Goal: Transaction & Acquisition: Obtain resource

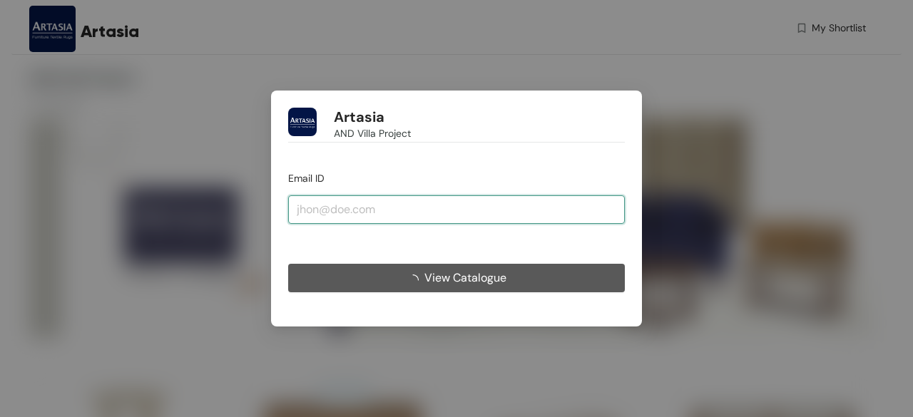
click at [388, 219] on input "email" at bounding box center [456, 210] width 337 height 29
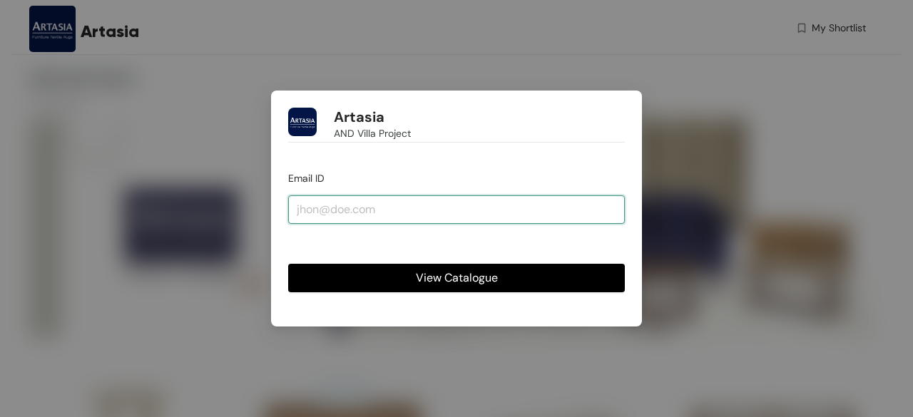
drag, startPoint x: 394, startPoint y: 216, endPoint x: 350, endPoint y: 212, distance: 44.4
click at [350, 212] on input "email" at bounding box center [456, 210] width 337 height 29
paste input "[EMAIL_ADDRESS][DOMAIN_NAME]"
type input "[EMAIL_ADDRESS][DOMAIN_NAME]"
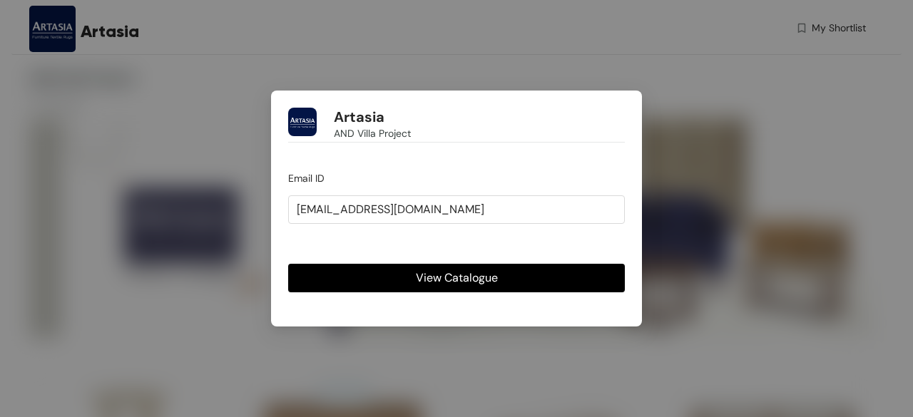
click at [395, 279] on button "View Catalogue" at bounding box center [456, 278] width 337 height 29
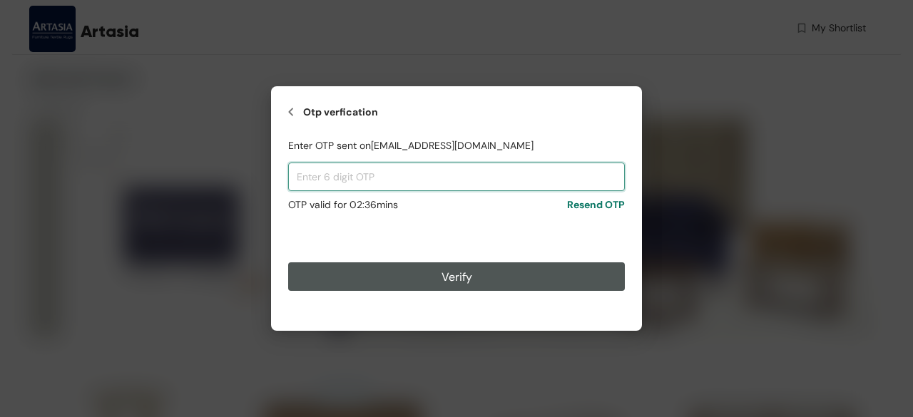
click at [439, 181] on input "text" at bounding box center [456, 177] width 337 height 29
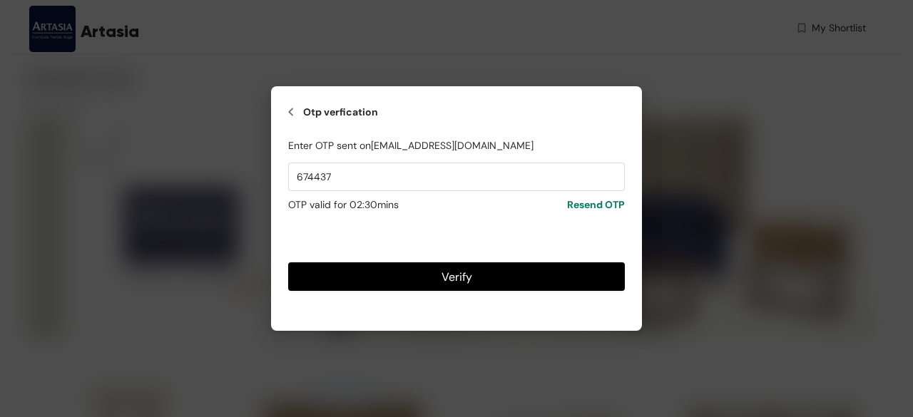
click at [497, 285] on button "Verify" at bounding box center [456, 277] width 337 height 29
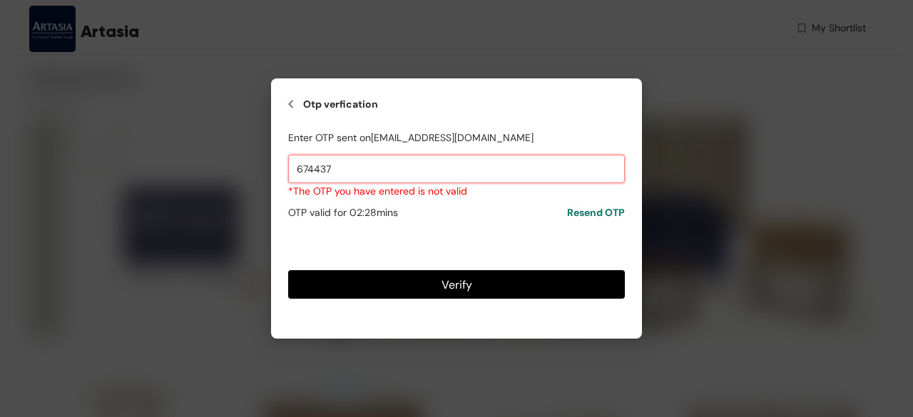
click at [354, 163] on input "674437" at bounding box center [456, 169] width 337 height 29
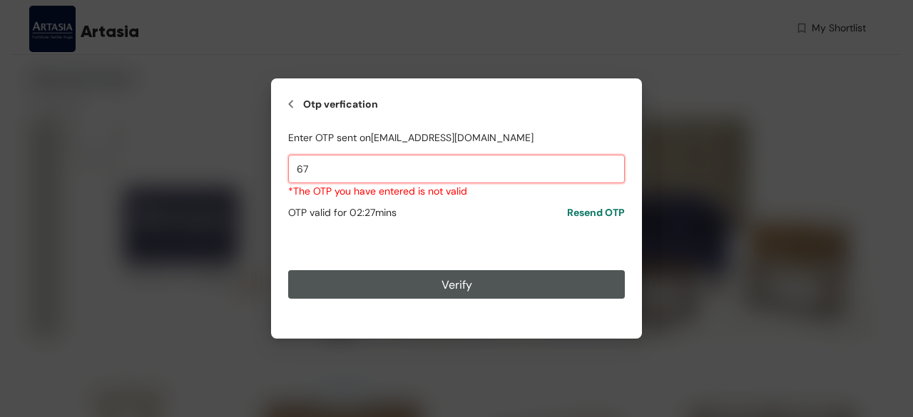
type input "6"
type input "7"
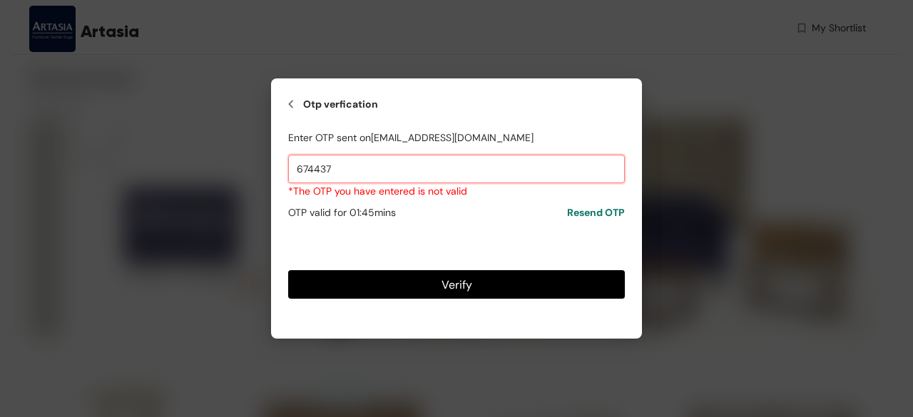
type input "674437"
click at [489, 282] on button "Verify" at bounding box center [456, 284] width 337 height 29
click at [457, 288] on span "Verify" at bounding box center [457, 285] width 31 height 18
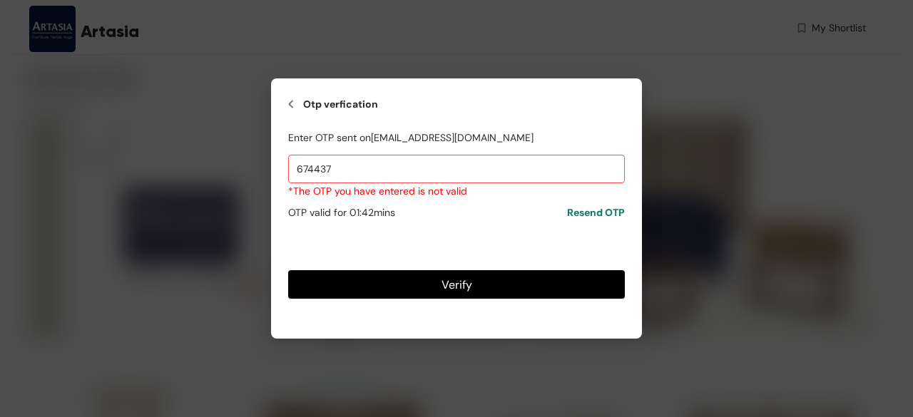
click at [453, 288] on span "Verify" at bounding box center [457, 285] width 31 height 18
drag, startPoint x: 695, startPoint y: 244, endPoint x: 629, endPoint y: 270, distance: 70.5
click at [688, 255] on div "Otp verfication Enter OTP sent on [EMAIL_ADDRESS][DOMAIN_NAME] 674437 *The OTP …" at bounding box center [456, 208] width 913 height 417
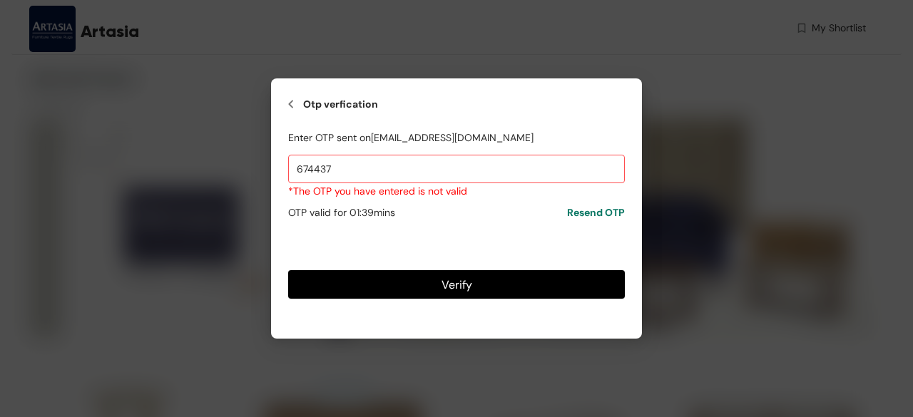
click at [539, 273] on div "Enter OTP sent on [EMAIL_ADDRESS][DOMAIN_NAME] 674437 *The OTP you have entered…" at bounding box center [456, 214] width 337 height 169
click at [539, 273] on button "Verify" at bounding box center [456, 284] width 337 height 29
click at [731, 269] on div "Otp verfication Enter OTP sent on [EMAIL_ADDRESS][DOMAIN_NAME] 674437 *The OTP …" at bounding box center [456, 208] width 913 height 417
click at [211, 188] on div "Otp verfication Enter OTP sent on [EMAIL_ADDRESS][DOMAIN_NAME] 674437 *The OTP …" at bounding box center [456, 208] width 913 height 417
click at [444, 280] on span "Verify" at bounding box center [457, 285] width 31 height 18
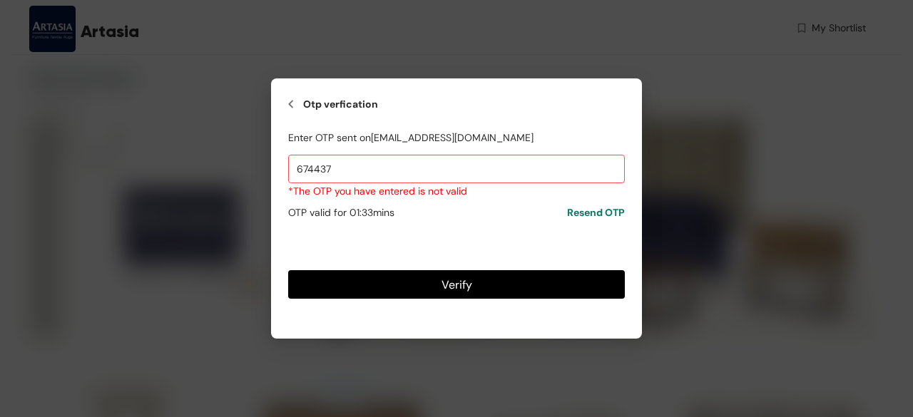
click at [668, 248] on div "Otp verfication Enter OTP sent on [EMAIL_ADDRESS][DOMAIN_NAME] 674437 *The OTP …" at bounding box center [456, 208] width 913 height 417
click at [676, 247] on div "Otp verfication Enter OTP sent on [EMAIL_ADDRESS][DOMAIN_NAME] 674437 *The OTP …" at bounding box center [456, 208] width 913 height 417
click at [297, 100] on div "Otp verfication" at bounding box center [456, 104] width 337 height 17
click at [293, 101] on img at bounding box center [291, 104] width 6 height 17
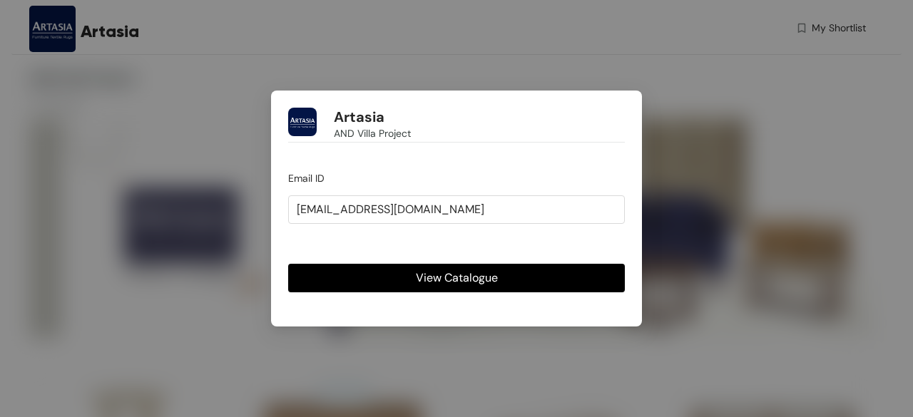
click at [414, 278] on button "View Catalogue" at bounding box center [456, 278] width 337 height 29
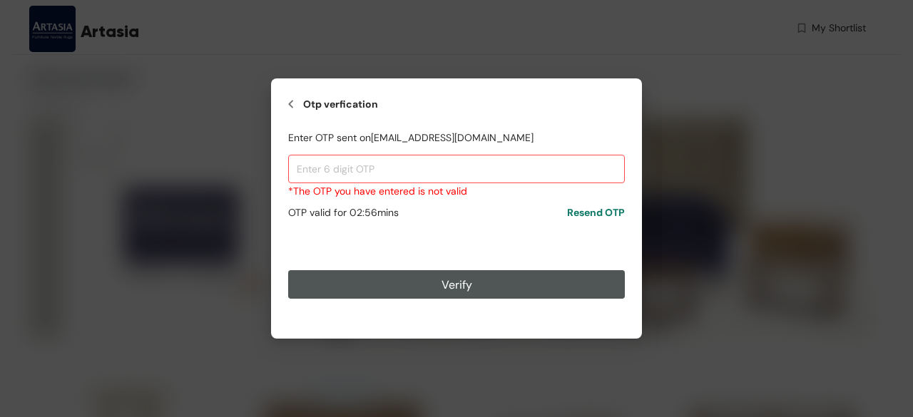
drag, startPoint x: 375, startPoint y: 170, endPoint x: 213, endPoint y: 60, distance: 196.3
click at [213, 60] on div "Otp verfication Enter OTP sent on [EMAIL_ADDRESS][DOMAIN_NAME] *The OTP you hav…" at bounding box center [456, 208] width 913 height 417
click at [445, 161] on input "text" at bounding box center [456, 169] width 337 height 29
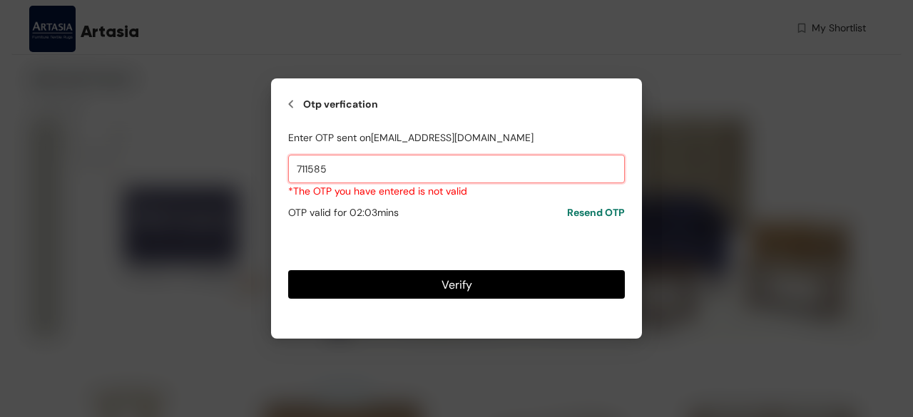
type input "711585"
click at [375, 272] on button "Verify" at bounding box center [456, 284] width 337 height 29
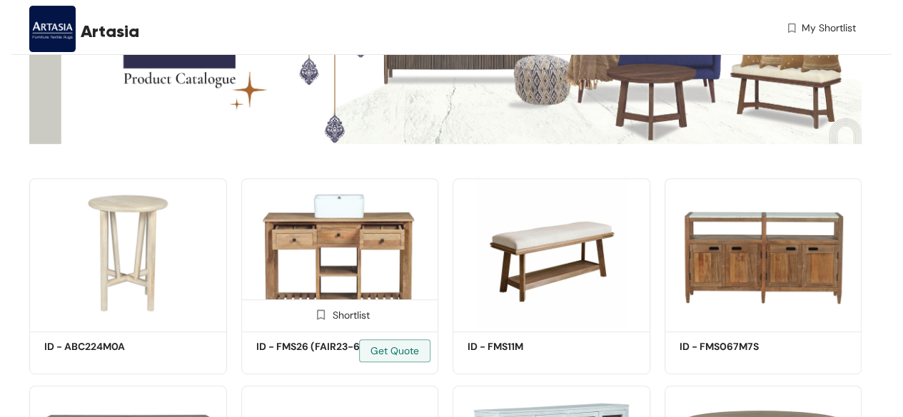
scroll to position [214, 0]
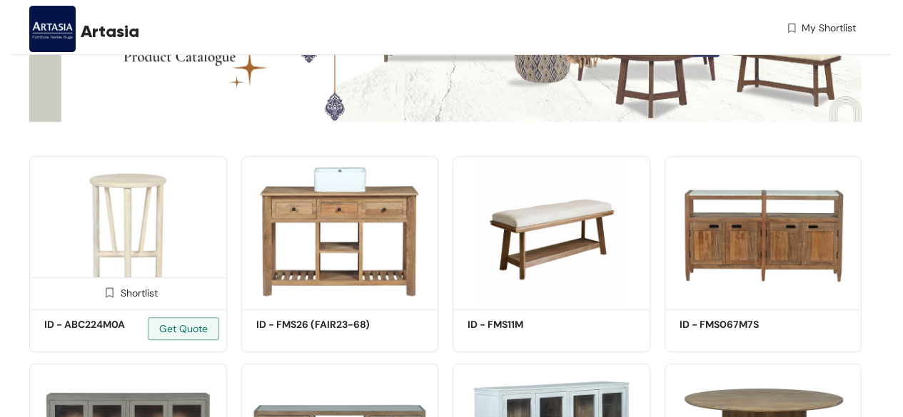
drag, startPoint x: 171, startPoint y: 198, endPoint x: 163, endPoint y: 198, distance: 7.8
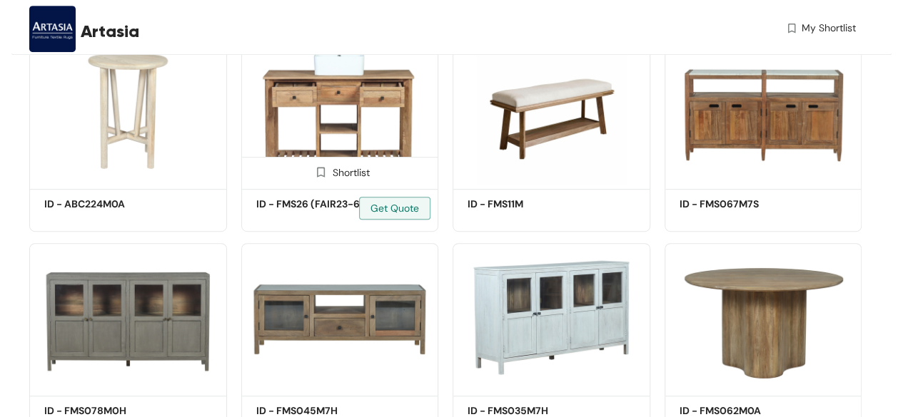
scroll to position [357, 0]
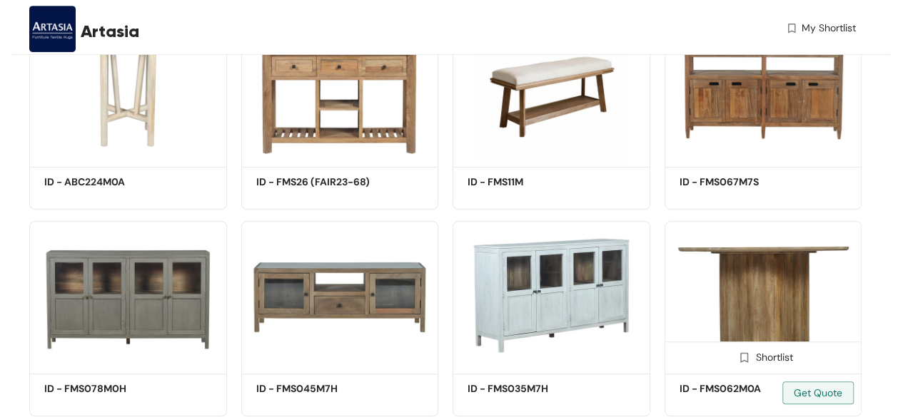
drag, startPoint x: 819, startPoint y: 290, endPoint x: 811, endPoint y: 290, distance: 7.9
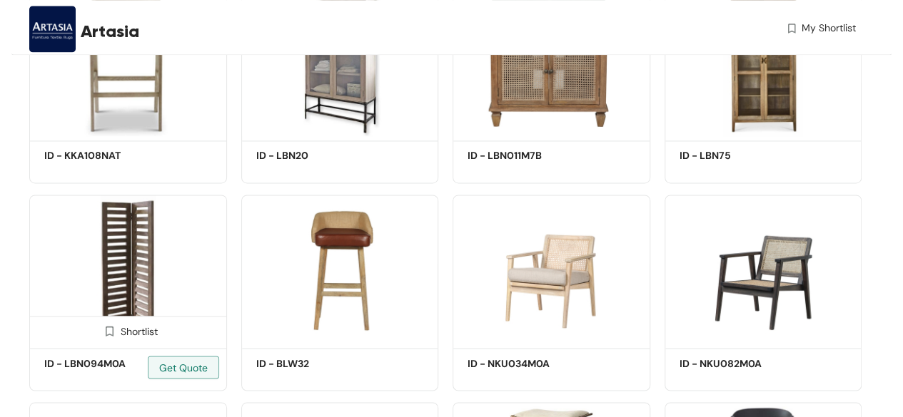
scroll to position [1070, 0]
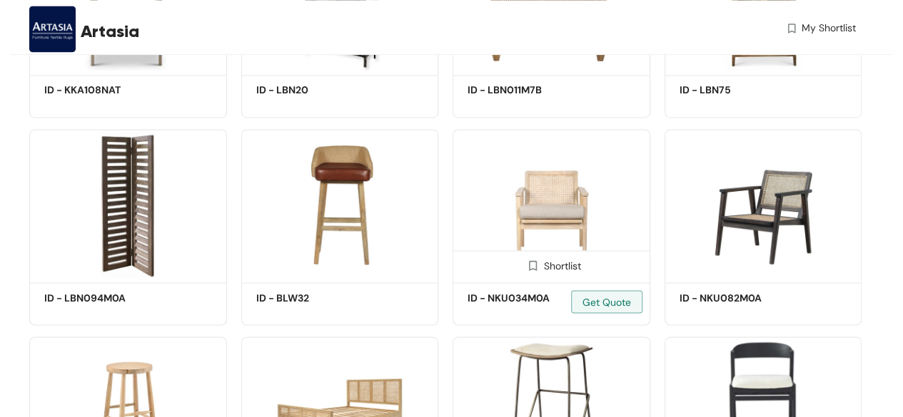
click at [579, 175] on img at bounding box center [551, 203] width 198 height 149
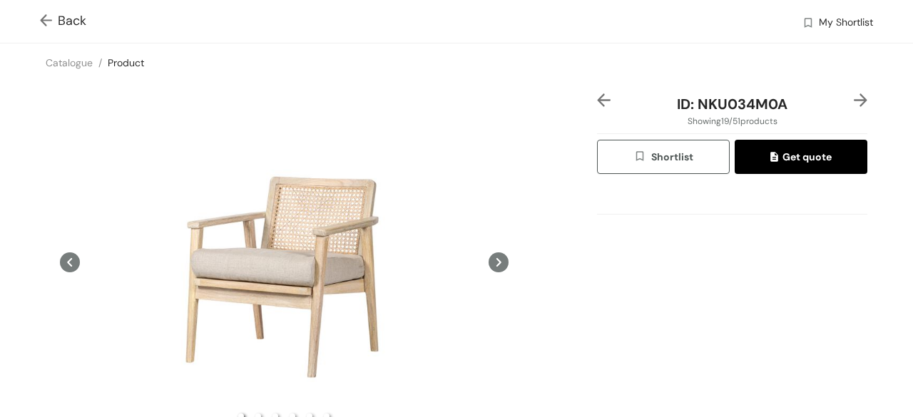
click at [48, 20] on img at bounding box center [49, 21] width 18 height 15
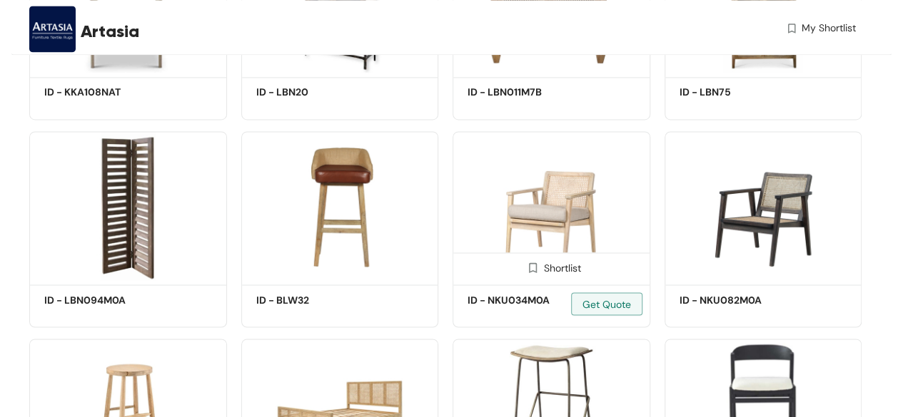
scroll to position [1070, 0]
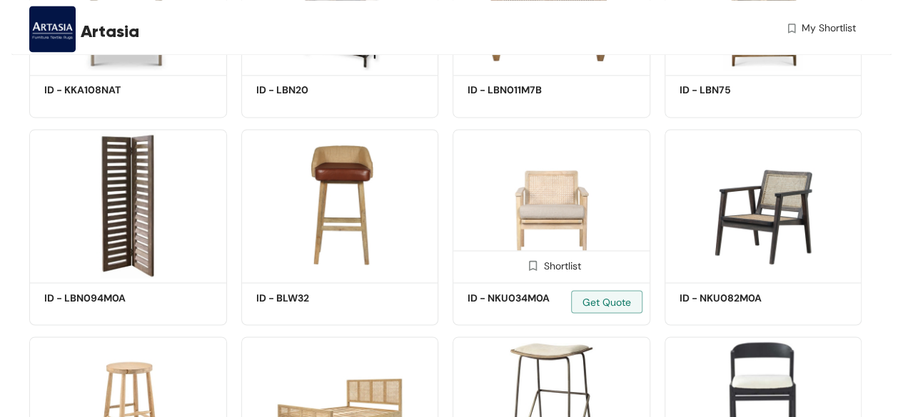
click at [534, 213] on img at bounding box center [551, 203] width 198 height 149
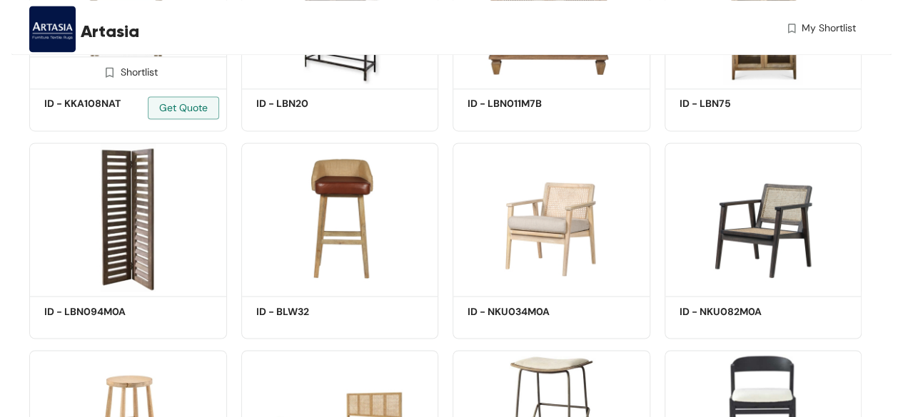
scroll to position [1070, 0]
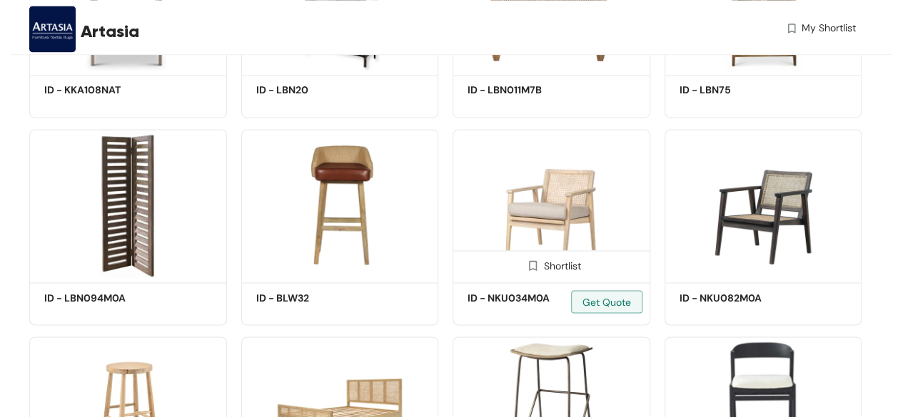
click at [547, 216] on img at bounding box center [551, 203] width 198 height 149
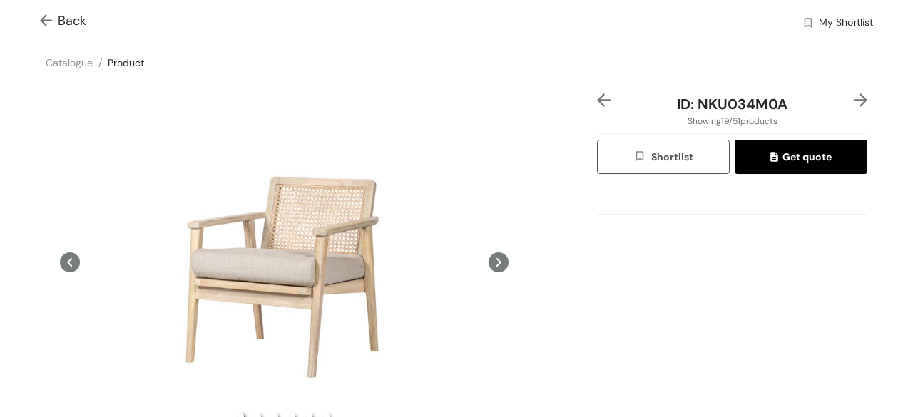
click at [46, 23] on img at bounding box center [49, 21] width 18 height 15
click at [46, 23] on div "Back My Shortlist Catalogue / Product / ID: NKU034M0A Showing 19 / 51 products …" at bounding box center [456, 128] width 890 height 257
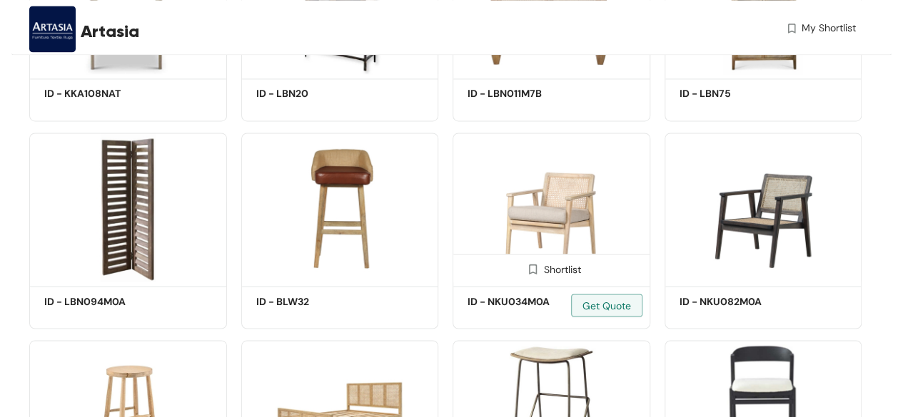
scroll to position [1070, 0]
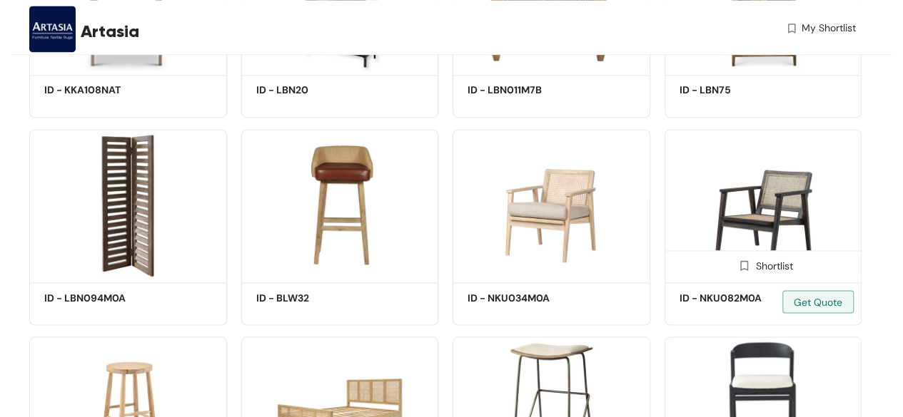
drag, startPoint x: 765, startPoint y: 234, endPoint x: 845, endPoint y: 197, distance: 88.1
click at [845, 197] on img at bounding box center [763, 203] width 198 height 149
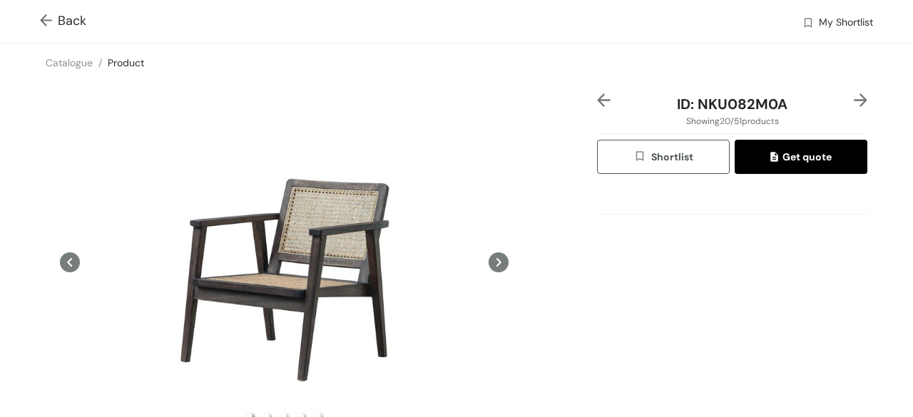
click at [44, 19] on img at bounding box center [49, 21] width 18 height 15
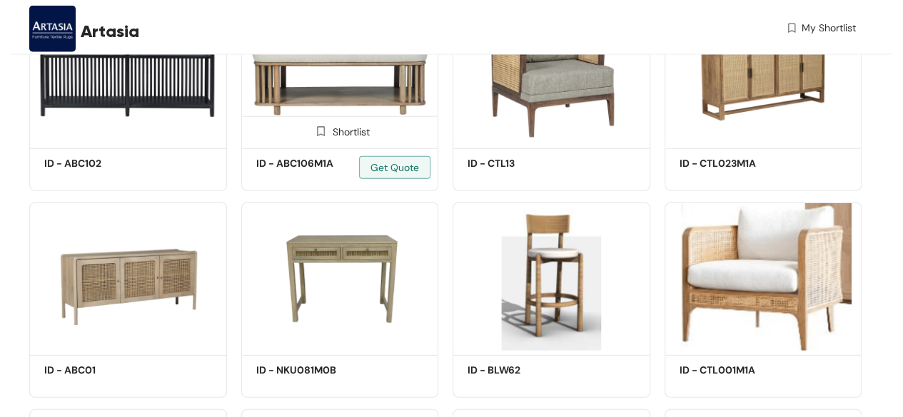
scroll to position [1855, 0]
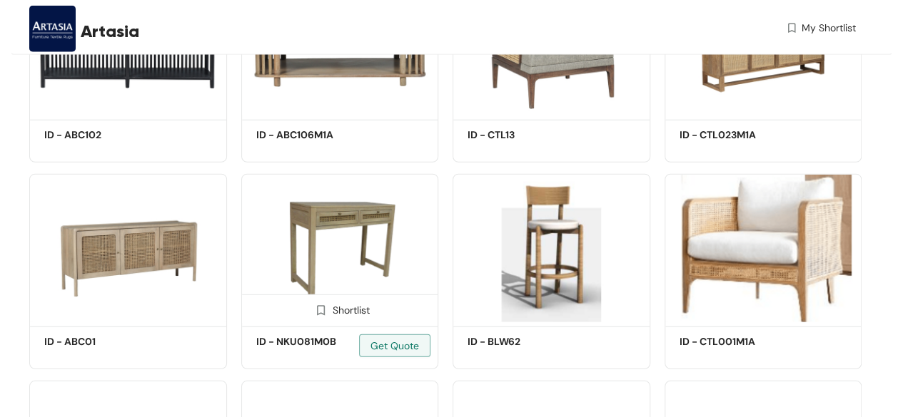
click at [401, 268] on img at bounding box center [340, 248] width 198 height 149
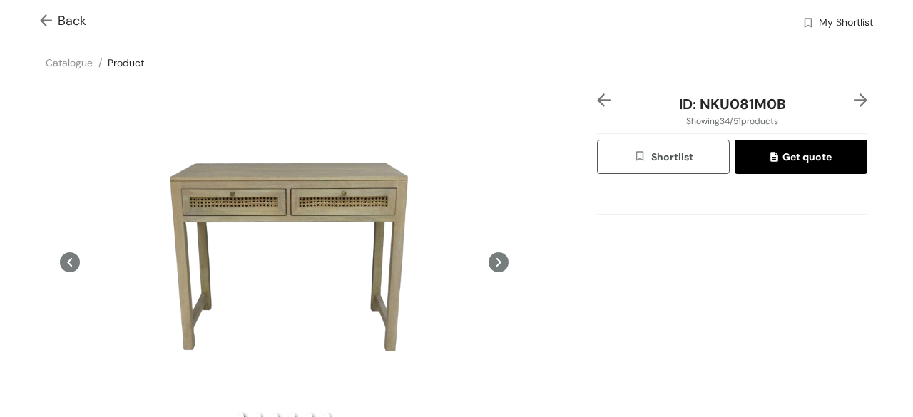
click at [41, 24] on img at bounding box center [49, 21] width 18 height 15
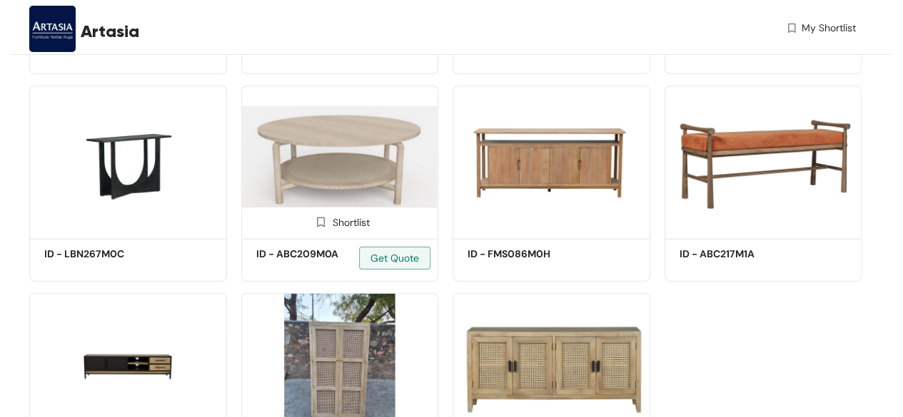
scroll to position [2569, 0]
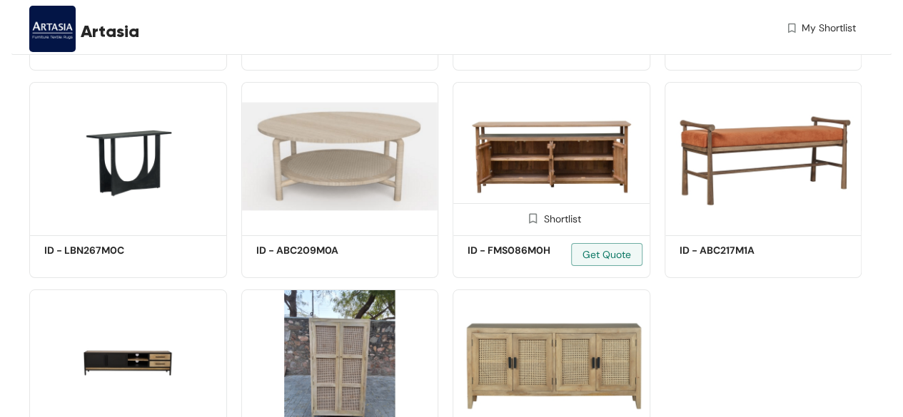
drag, startPoint x: 531, startPoint y: 160, endPoint x: 521, endPoint y: 160, distance: 10.0
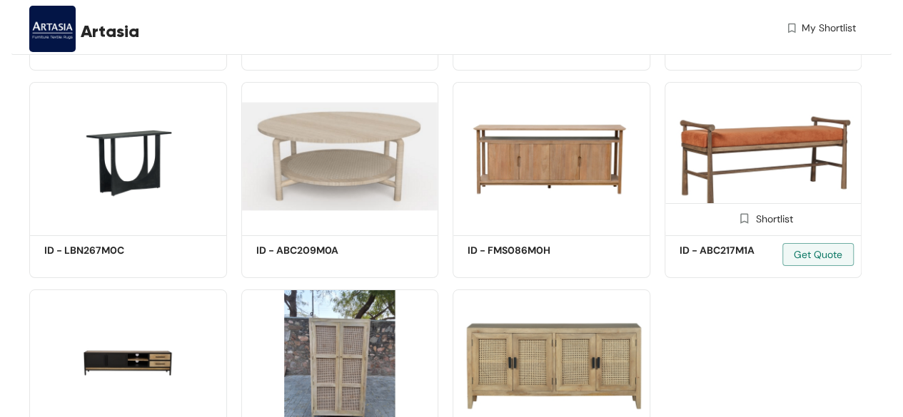
drag, startPoint x: 761, startPoint y: 161, endPoint x: 754, endPoint y: 157, distance: 7.3
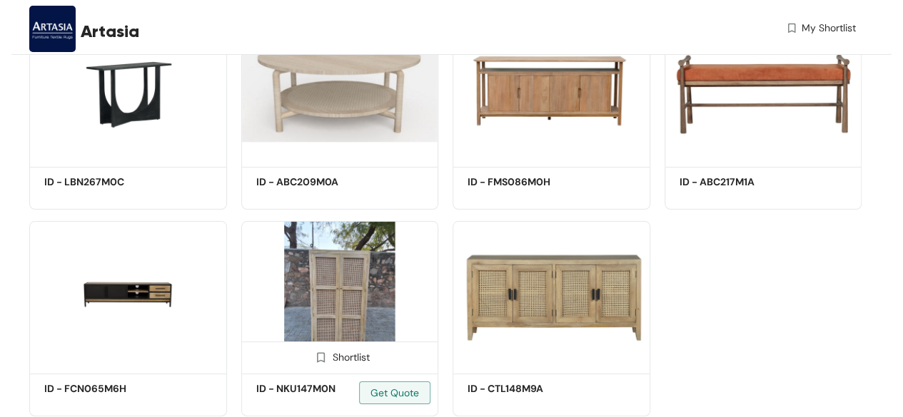
scroll to position [2684, 0]
